Goal: Navigation & Orientation: Find specific page/section

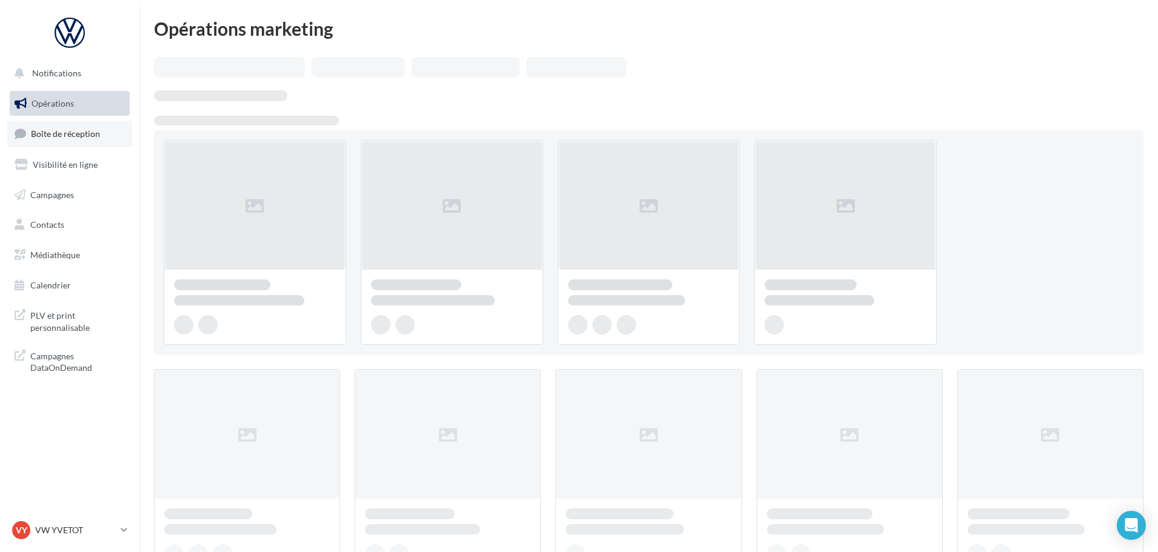
click at [70, 141] on link "Boîte de réception" at bounding box center [69, 134] width 125 height 26
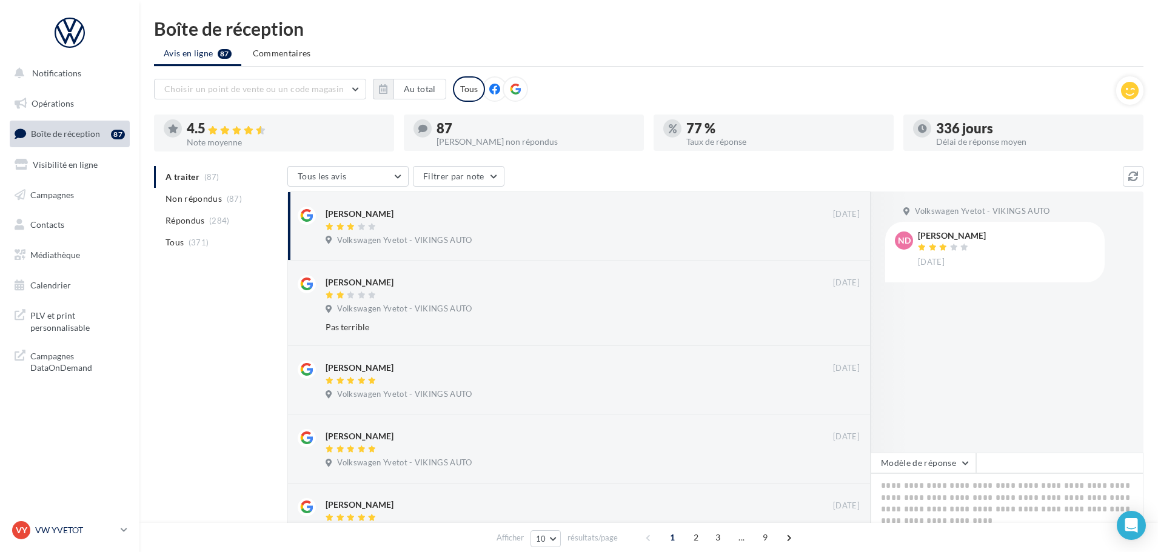
click at [56, 523] on div "VY VW YVETOT vw-yve-vau" at bounding box center [64, 530] width 104 height 18
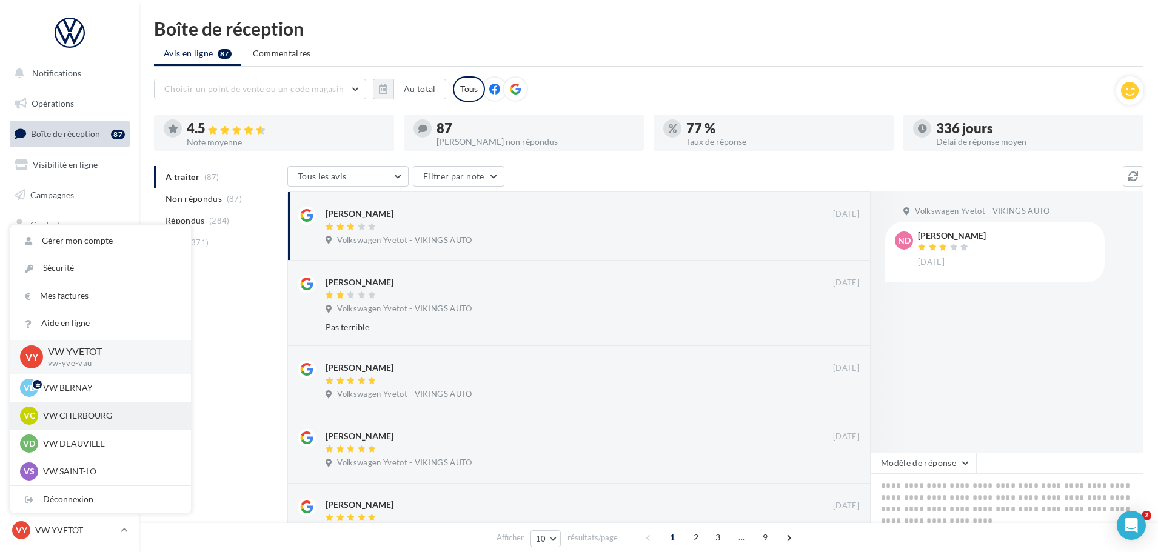
click at [65, 413] on p "VW CHERBOURG" at bounding box center [109, 416] width 133 height 12
